Goal: Find specific page/section: Find specific page/section

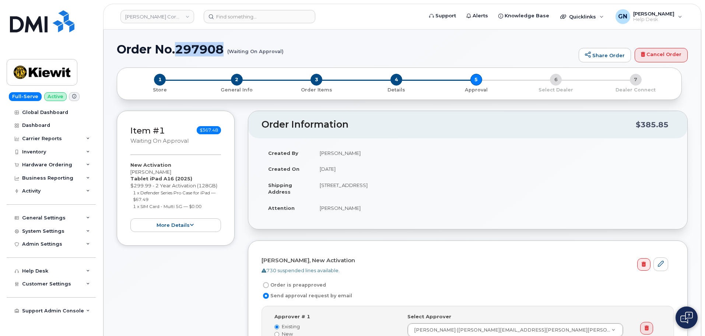
click at [63, 72] on img at bounding box center [42, 72] width 57 height 21
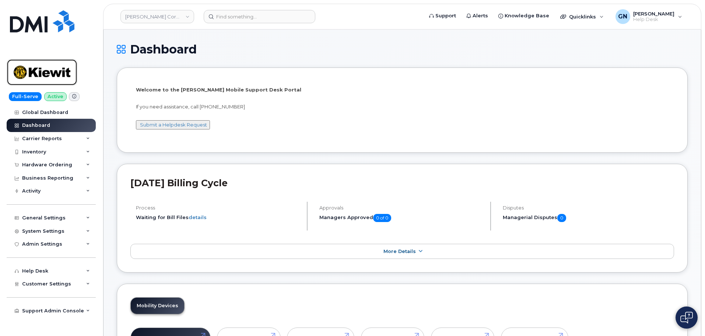
click at [53, 71] on img at bounding box center [42, 72] width 57 height 21
